Goal: Check status: Check status

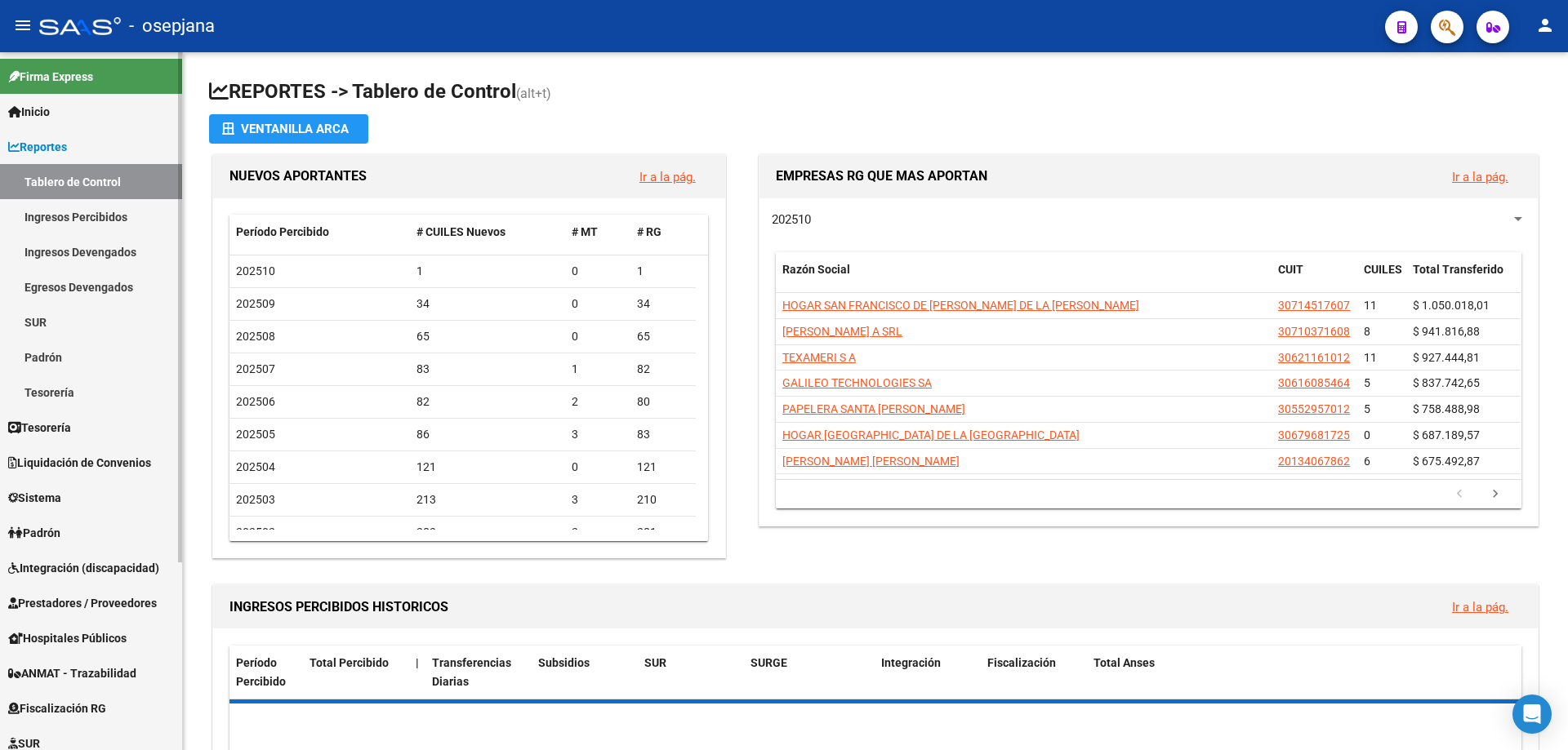
click at [61, 148] on span "Reportes" at bounding box center [37, 146] width 59 height 18
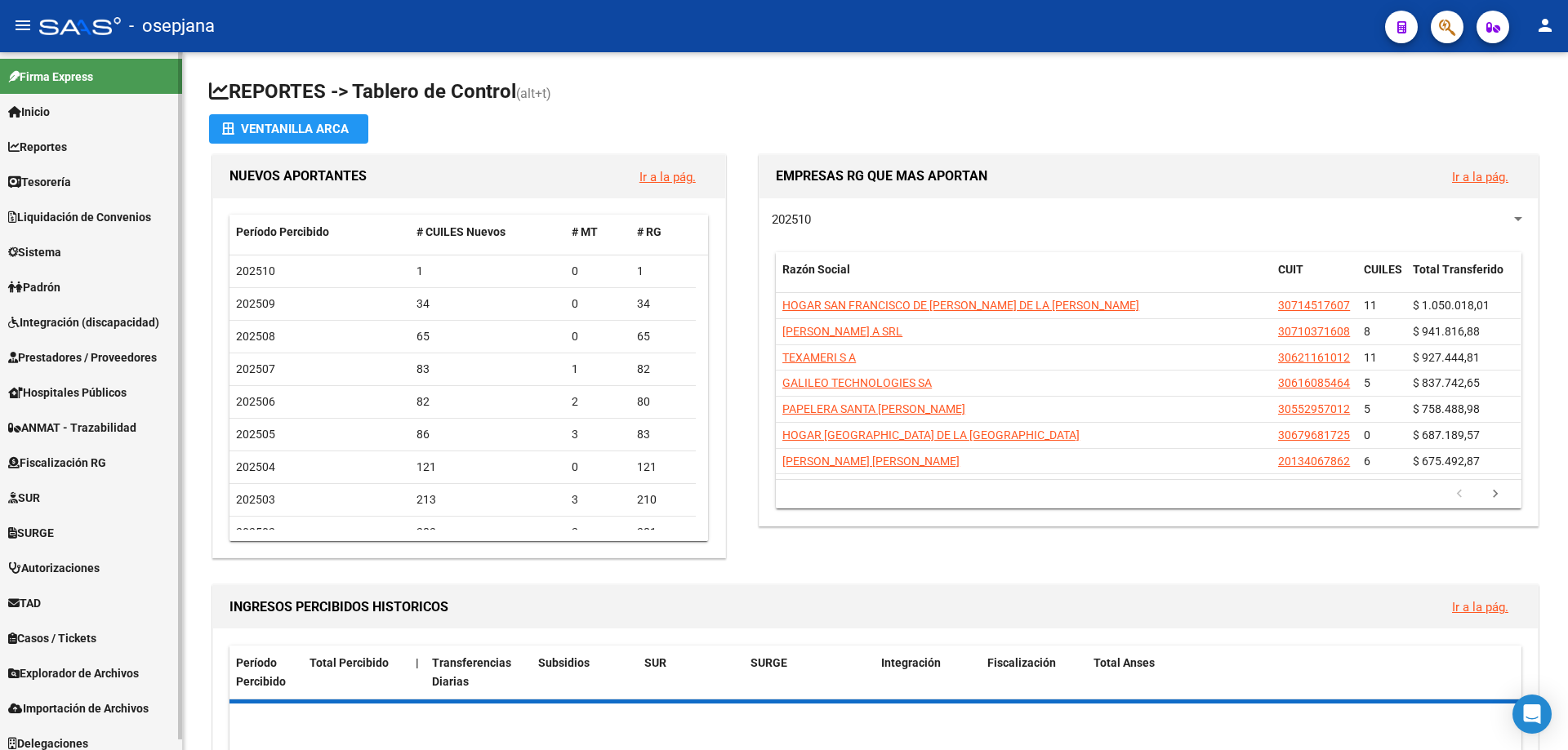
click at [61, 148] on span "Reportes" at bounding box center [37, 146] width 59 height 18
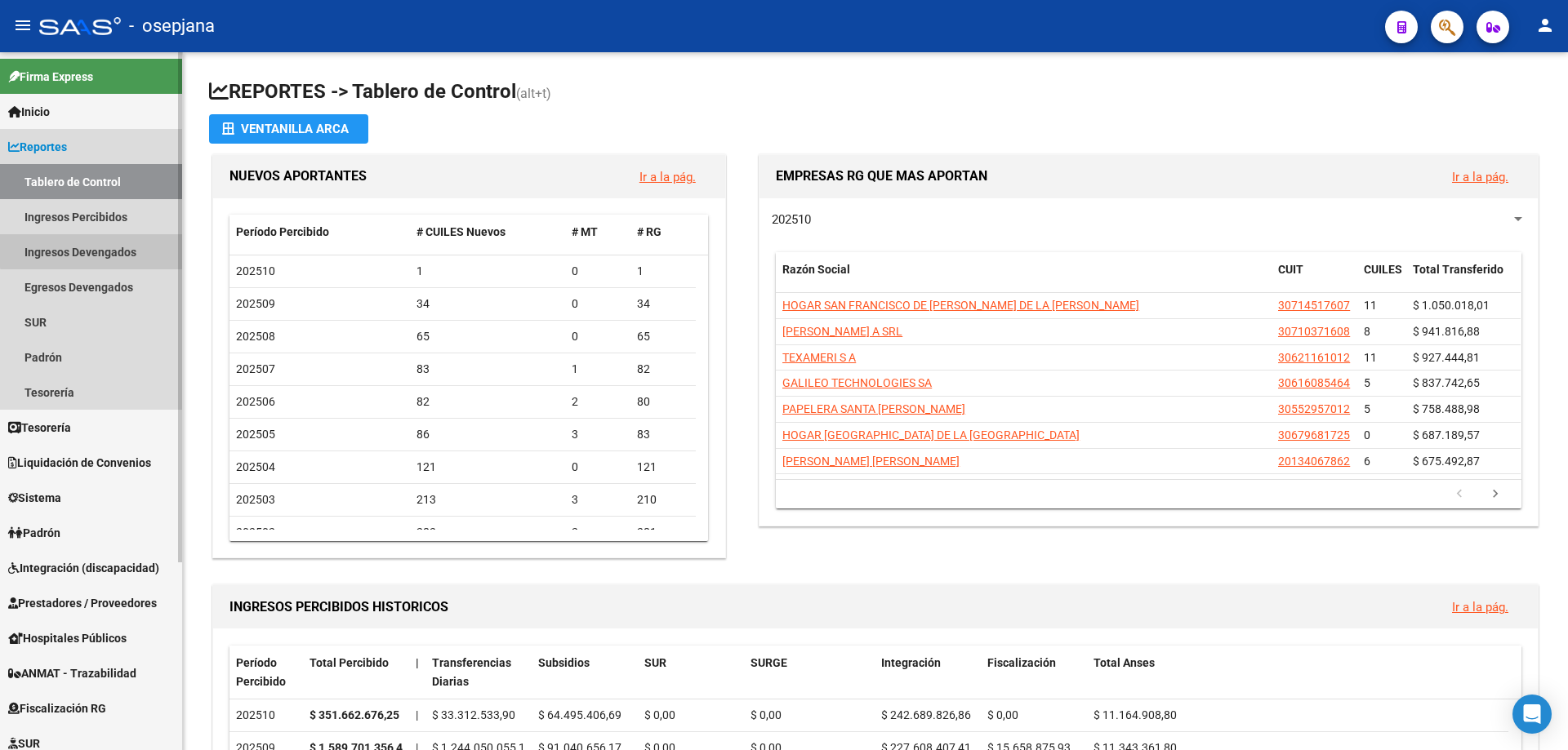
click at [101, 243] on link "Ingresos Devengados" at bounding box center [91, 251] width 182 height 35
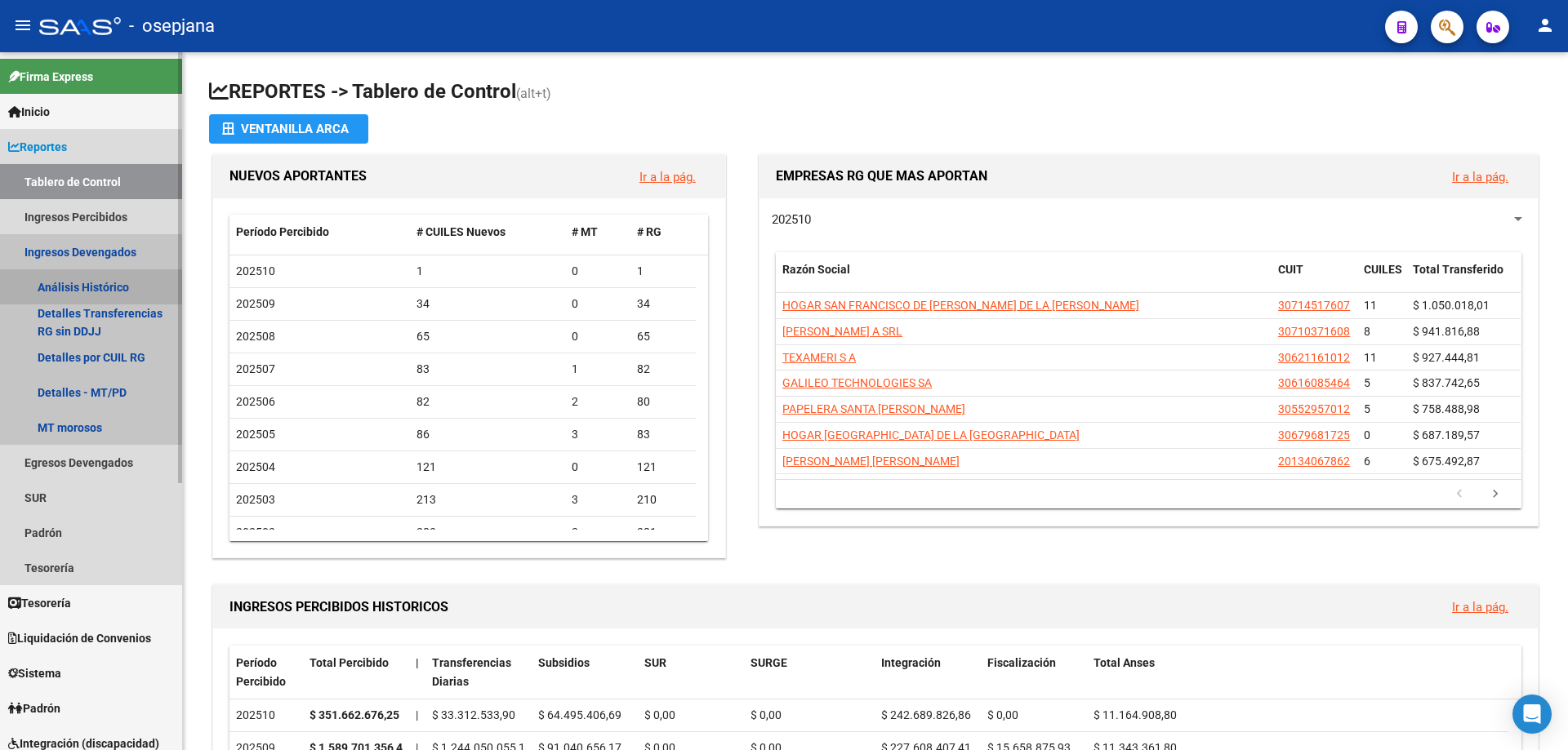
click at [124, 284] on link "Análisis Histórico" at bounding box center [91, 286] width 182 height 35
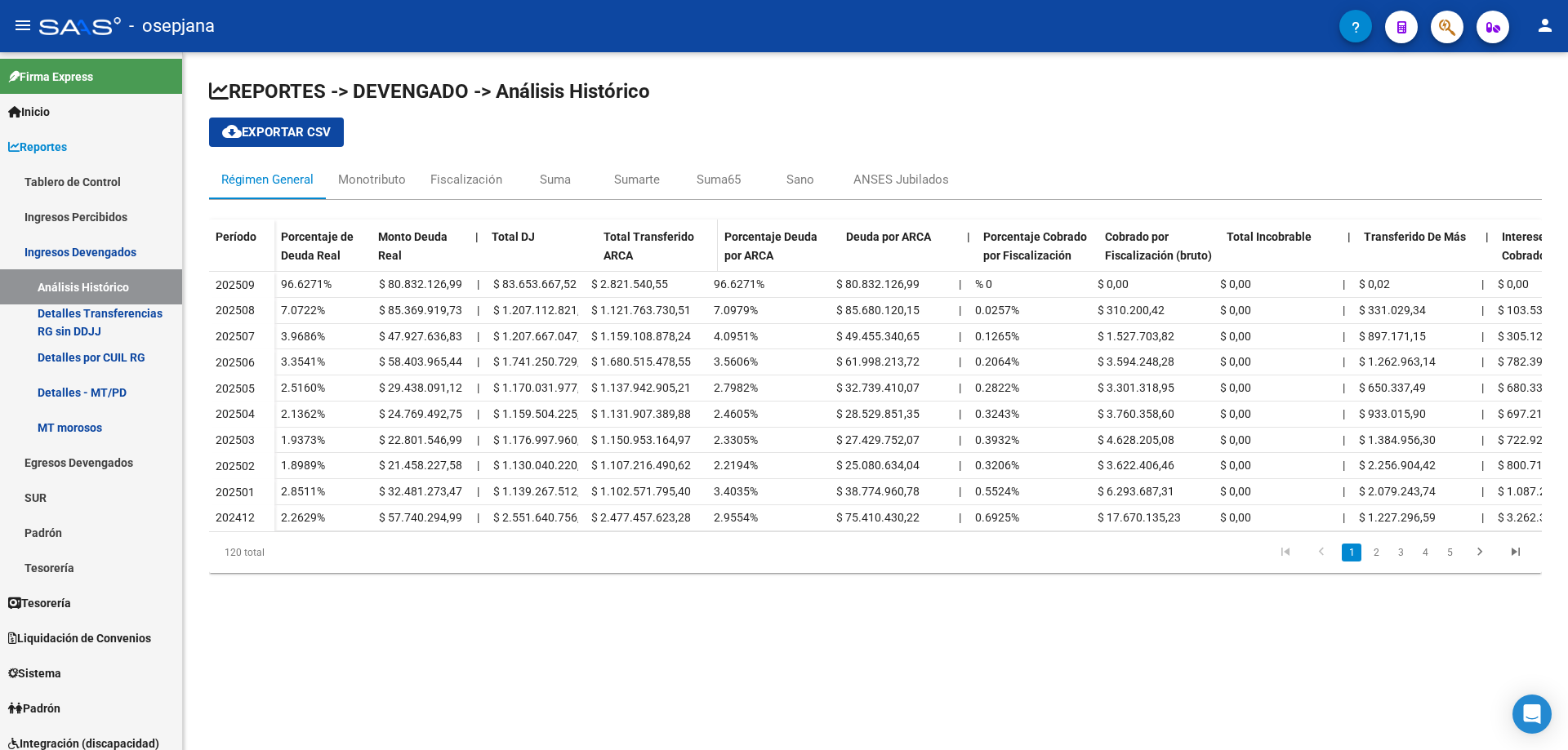
drag, startPoint x: 583, startPoint y: 247, endPoint x: 606, endPoint y: 247, distance: 23.0
click at [606, 247] on div "Porcentaje de Deuda Real Monto Deuda Real | Total DJ Total Transferido ARCA Por…" at bounding box center [1091, 254] width 1634 height 69
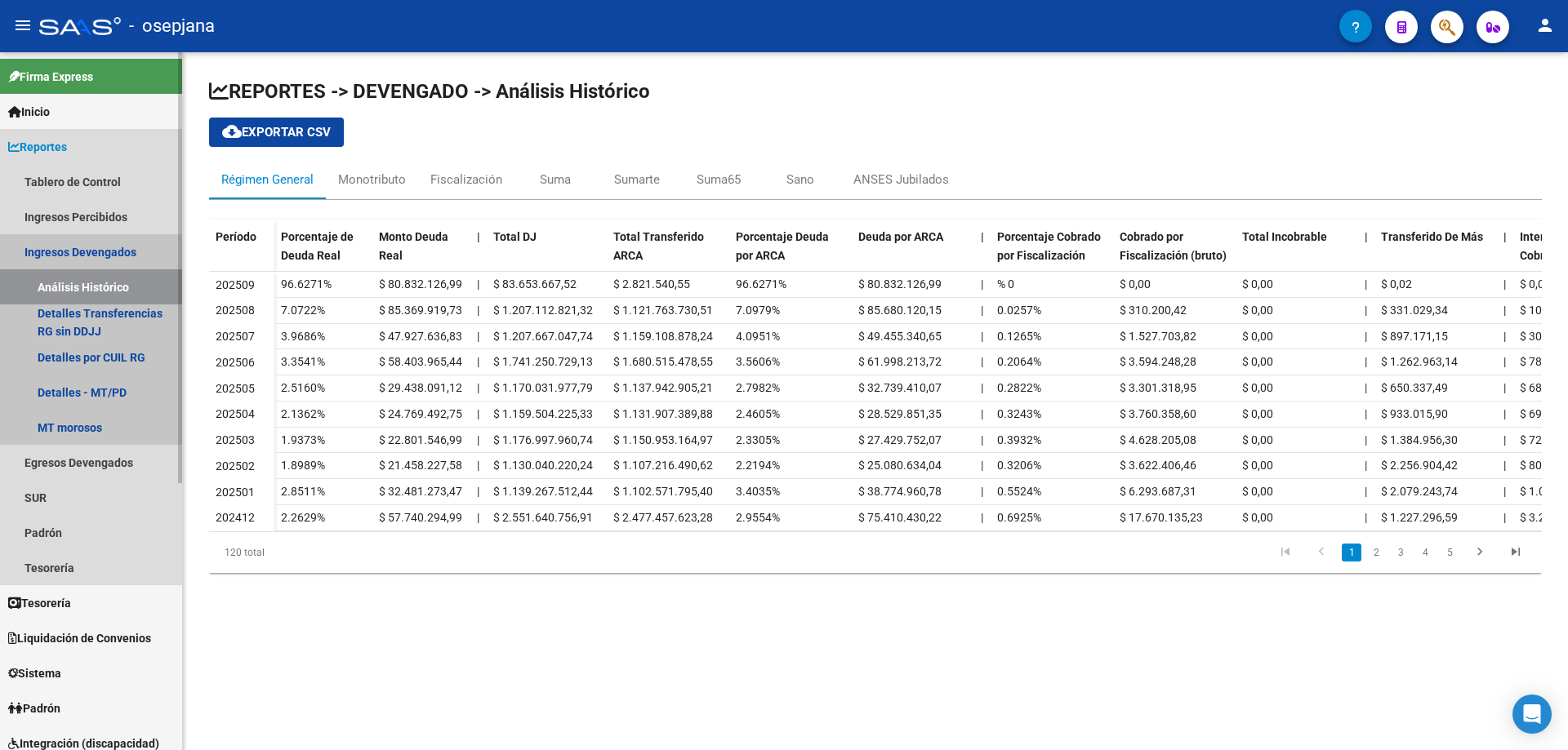
click at [78, 256] on link "Ingresos Devengados" at bounding box center [91, 251] width 182 height 35
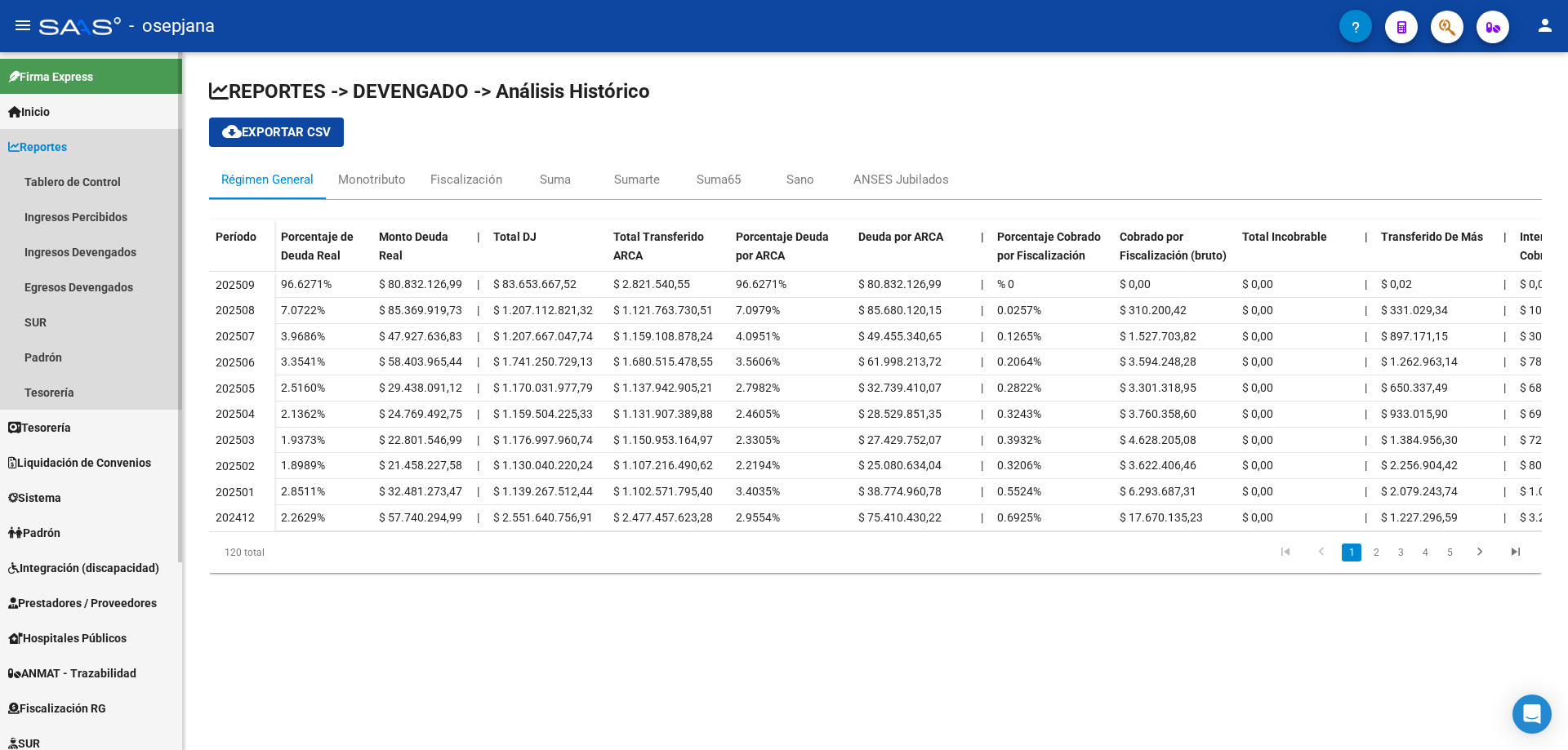
click at [67, 138] on span "Reportes" at bounding box center [37, 146] width 59 height 18
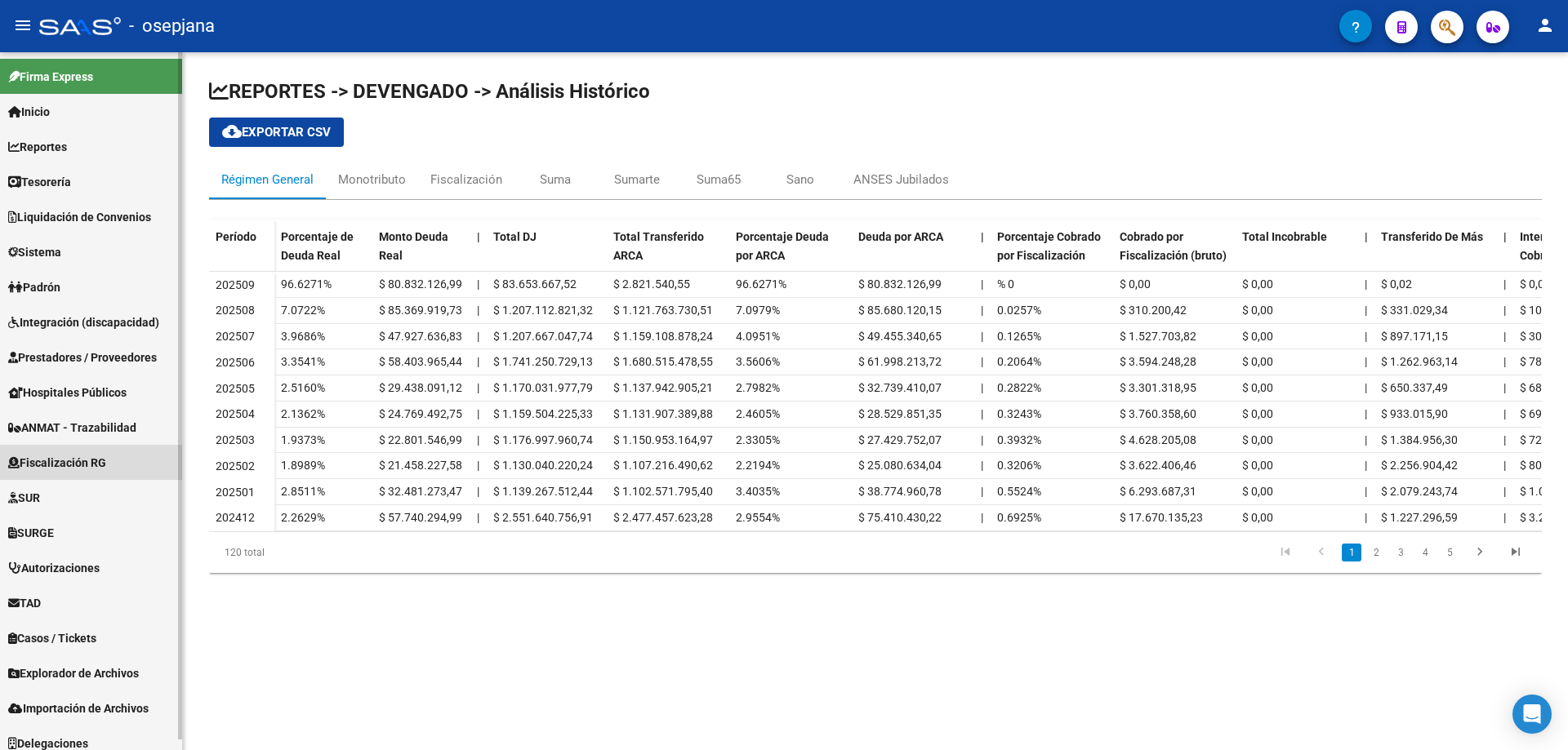
click at [85, 455] on span "Fiscalización RG" at bounding box center [57, 462] width 98 height 18
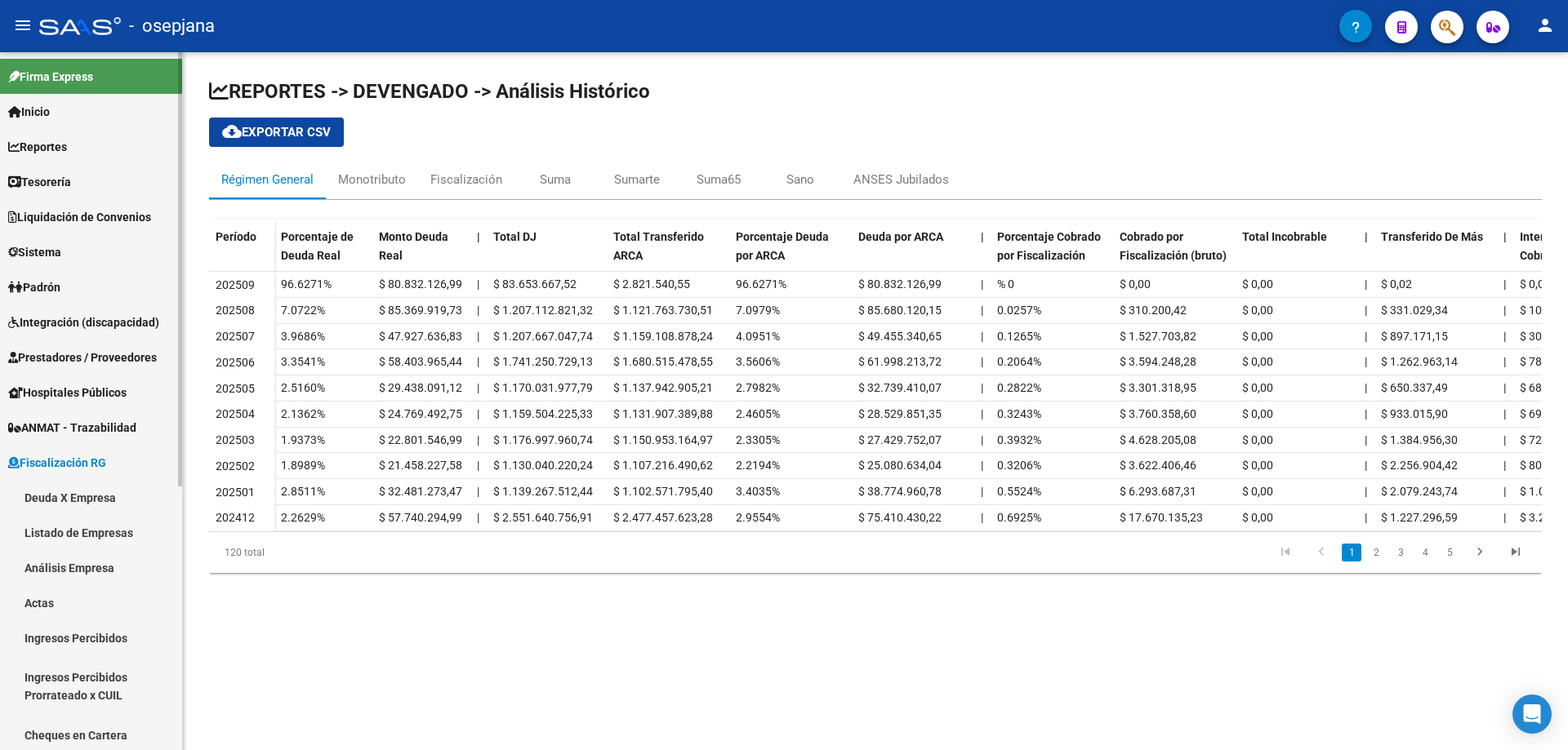
click at [83, 493] on link "Deuda X Empresa" at bounding box center [91, 497] width 182 height 35
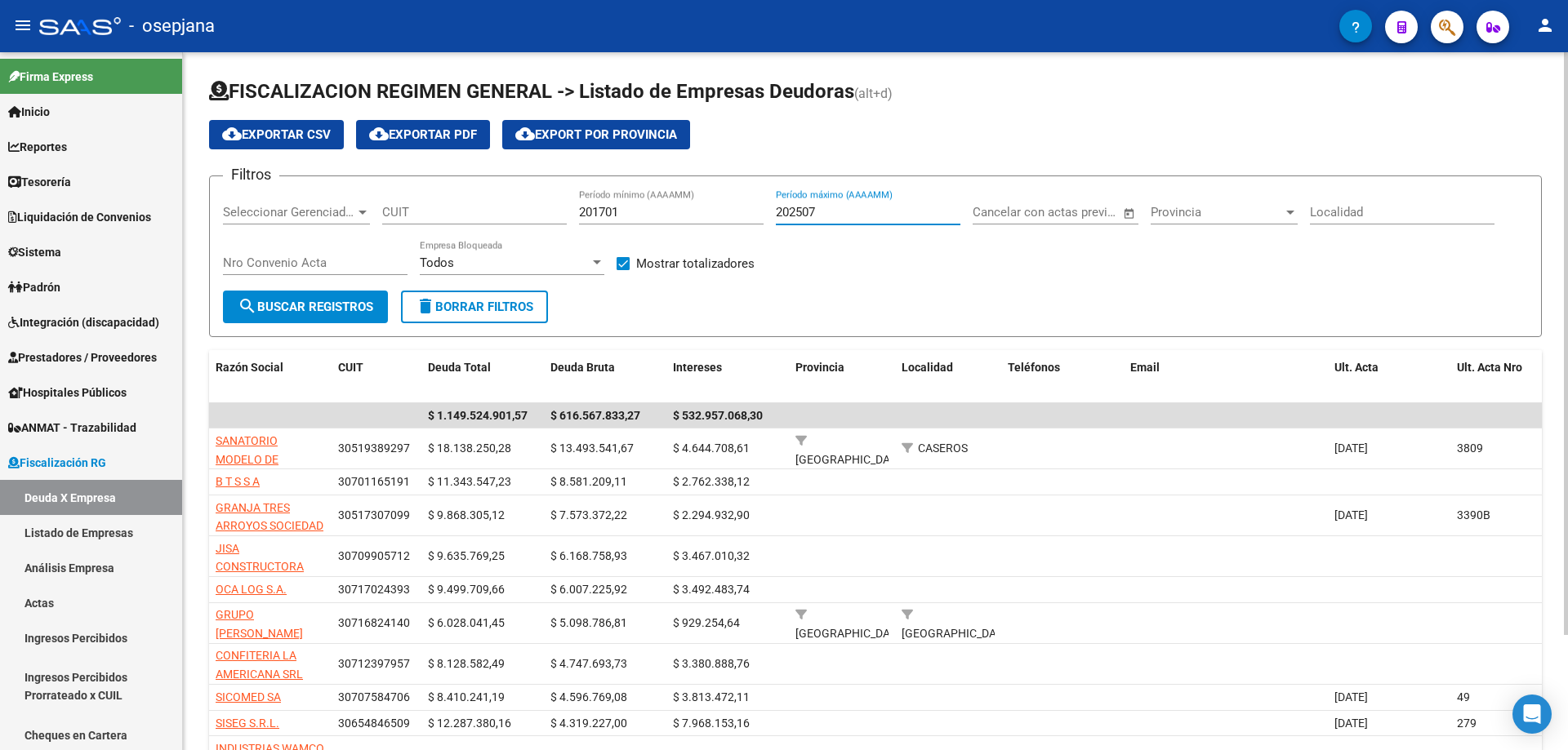
click at [818, 208] on input "202507" at bounding box center [868, 212] width 185 height 14
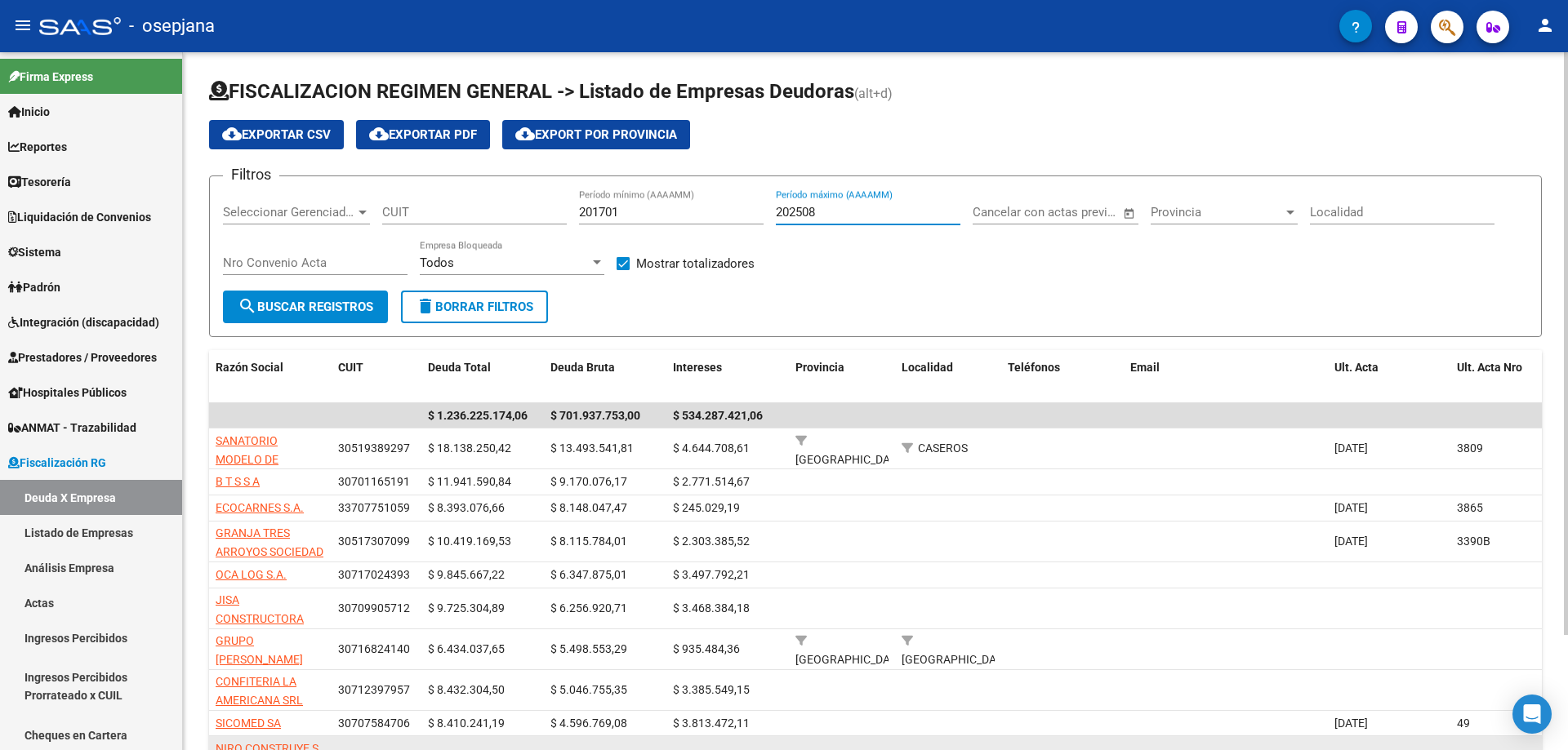
type input "202508"
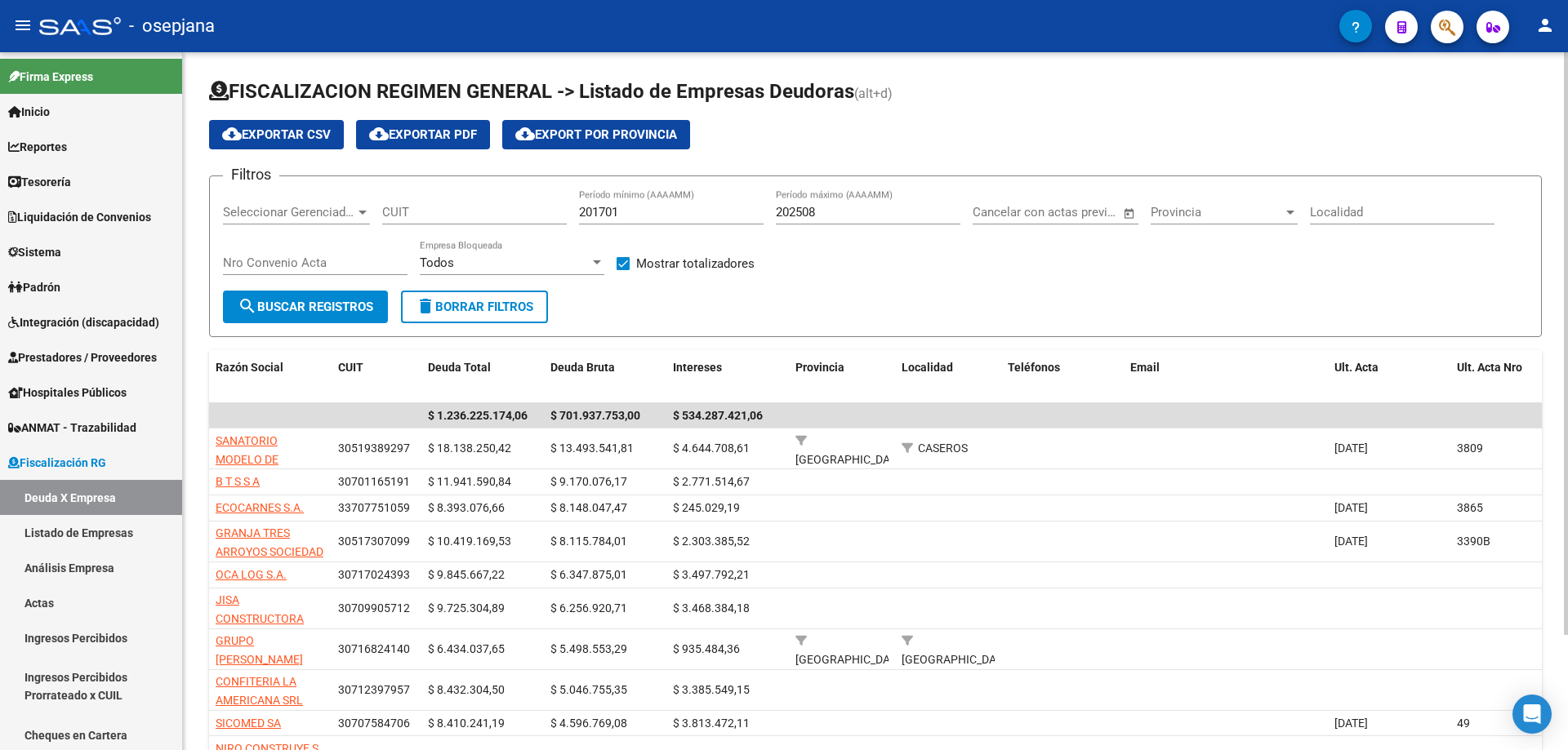
click at [292, 295] on button "search Buscar Registros" at bounding box center [306, 306] width 165 height 32
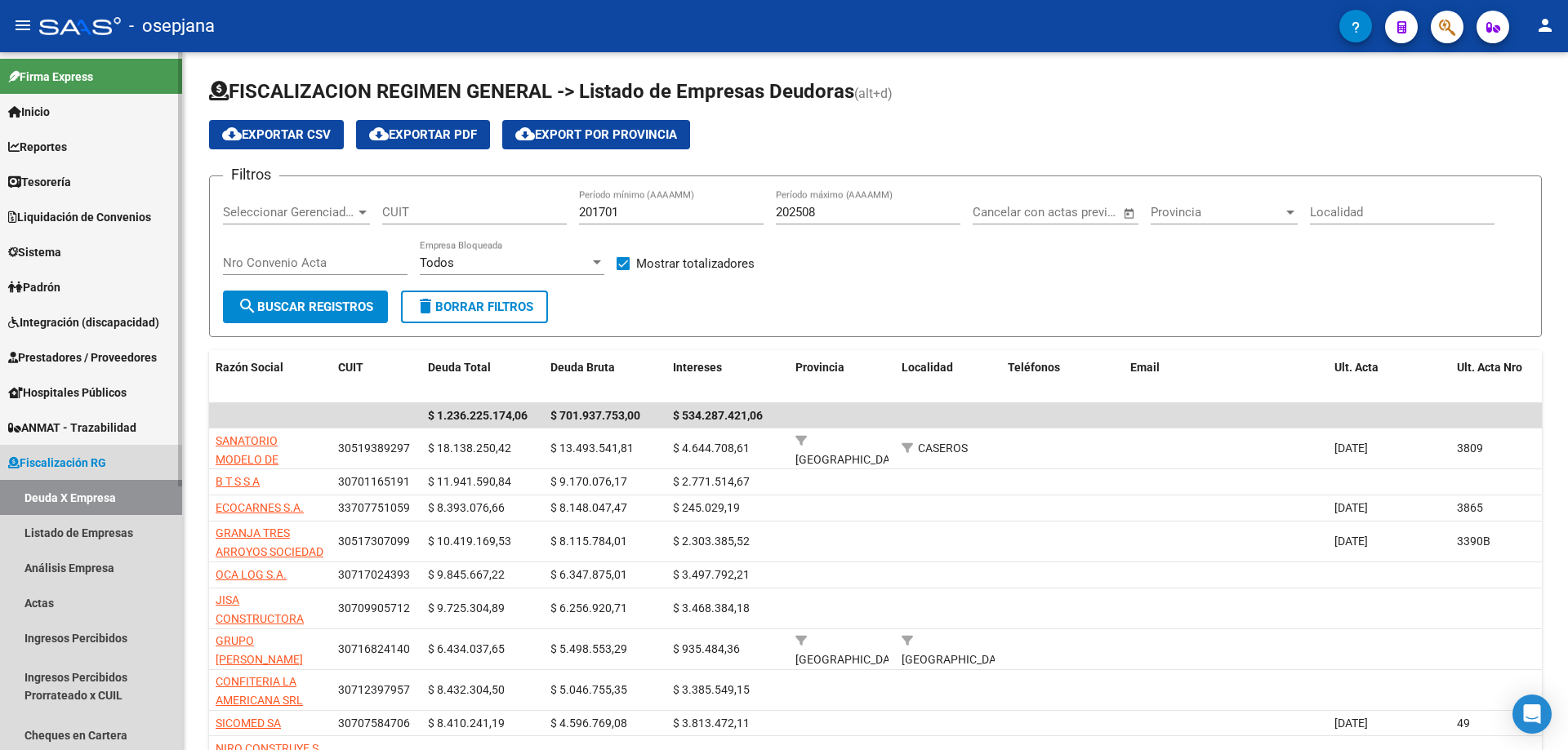
click at [57, 456] on span "Fiscalización RG" at bounding box center [57, 462] width 98 height 18
